Goal: Task Accomplishment & Management: Use online tool/utility

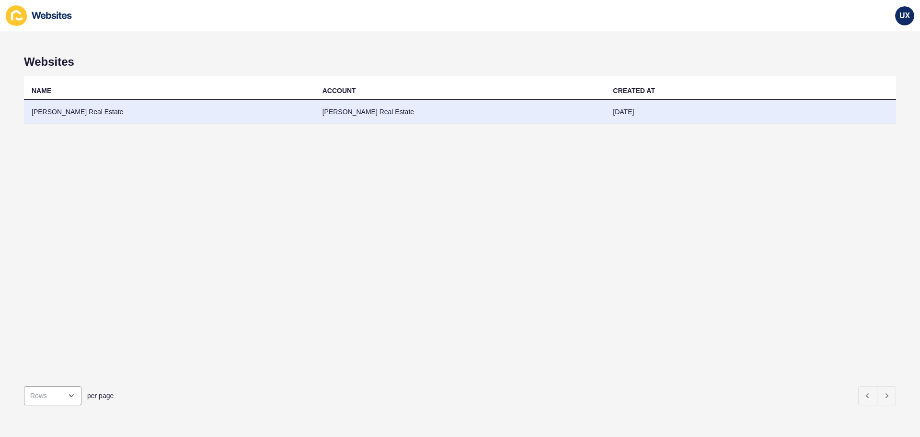
click at [453, 114] on td "[PERSON_NAME] Real Estate" at bounding box center [460, 111] width 291 height 23
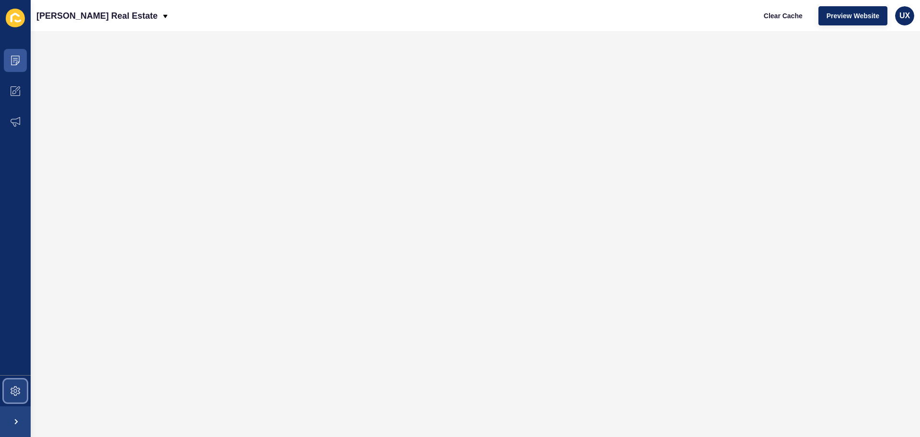
click at [16, 397] on span at bounding box center [15, 390] width 31 height 31
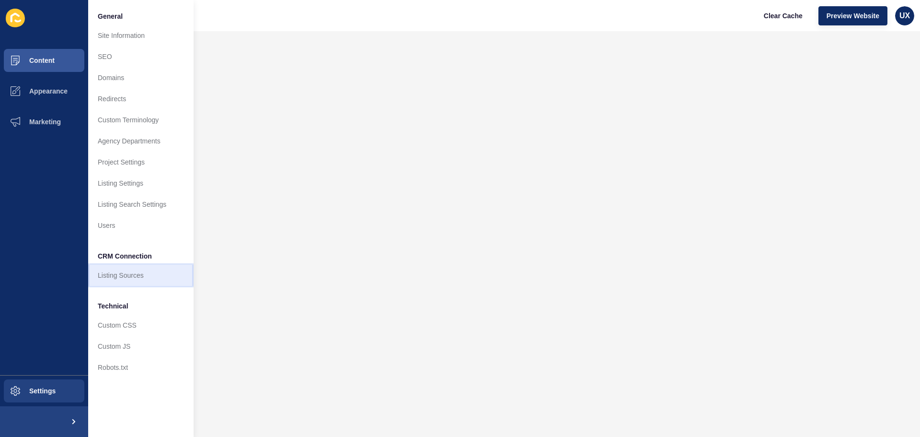
click at [119, 280] on link "Listing Sources" at bounding box center [140, 275] width 105 height 21
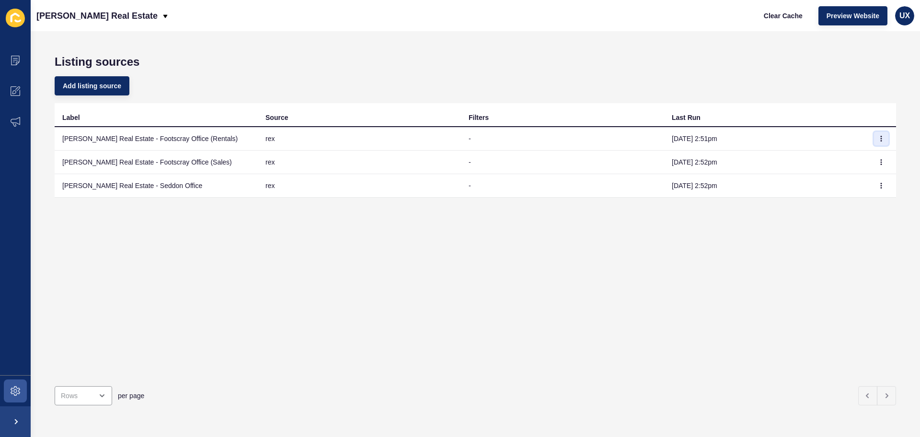
click at [874, 137] on button "button" at bounding box center [881, 138] width 14 height 13
click at [863, 160] on link "Sync now" at bounding box center [847, 157] width 67 height 21
click at [878, 165] on button "button" at bounding box center [881, 161] width 14 height 13
click at [839, 186] on link "Sync now" at bounding box center [847, 181] width 67 height 21
click at [879, 137] on icon "button" at bounding box center [882, 139] width 6 height 6
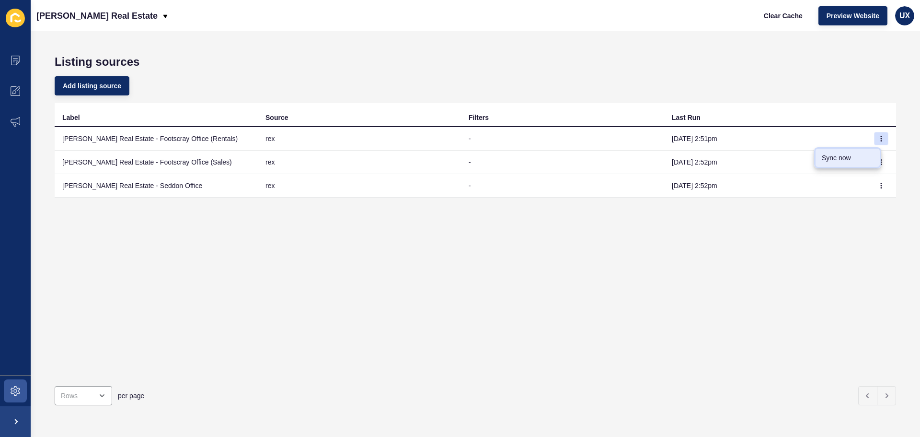
click at [856, 159] on link "Sync now" at bounding box center [847, 157] width 67 height 21
click at [878, 161] on button "button" at bounding box center [881, 161] width 14 height 13
click at [855, 181] on link "Sync now" at bounding box center [847, 181] width 67 height 21
